Goal: Task Accomplishment & Management: Use online tool/utility

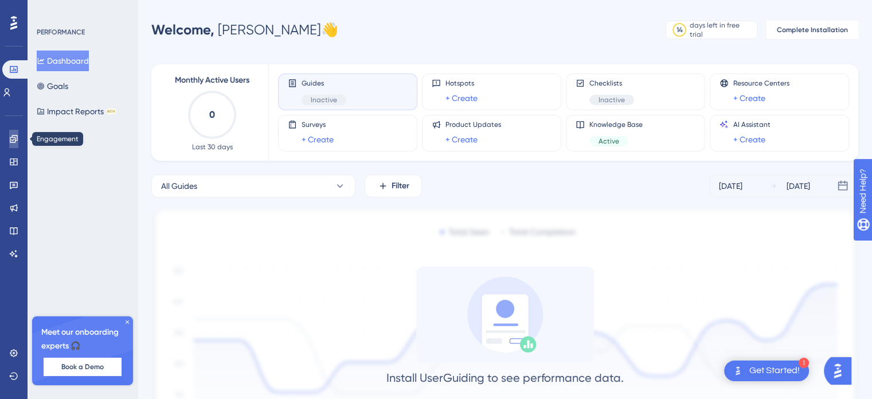
click at [15, 139] on icon at bounding box center [13, 138] width 7 height 7
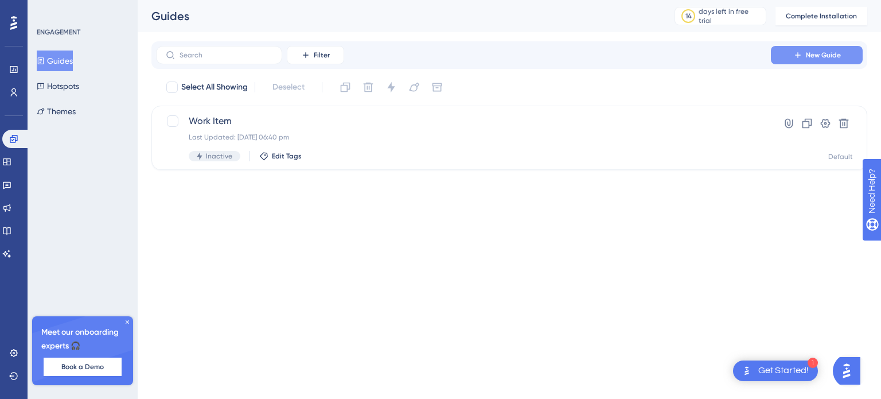
click at [821, 54] on span "New Guide" at bounding box center [823, 54] width 35 height 9
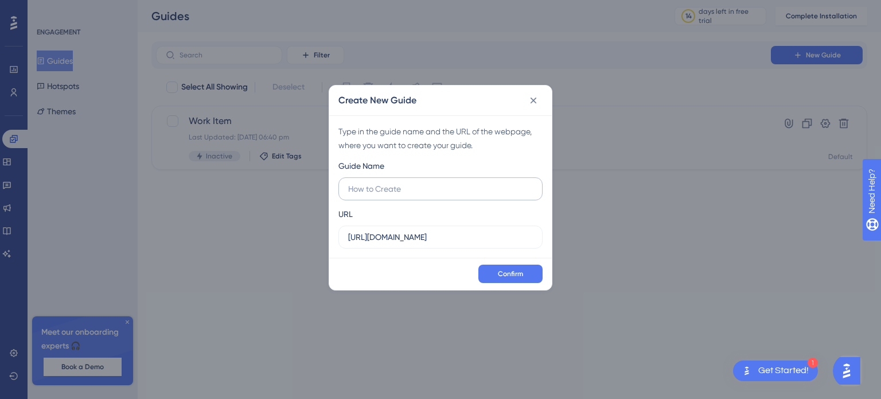
click at [362, 193] on input "text" at bounding box center [440, 188] width 185 height 13
click at [529, 103] on icon at bounding box center [533, 100] width 11 height 11
